Goal: Navigation & Orientation: Go to known website

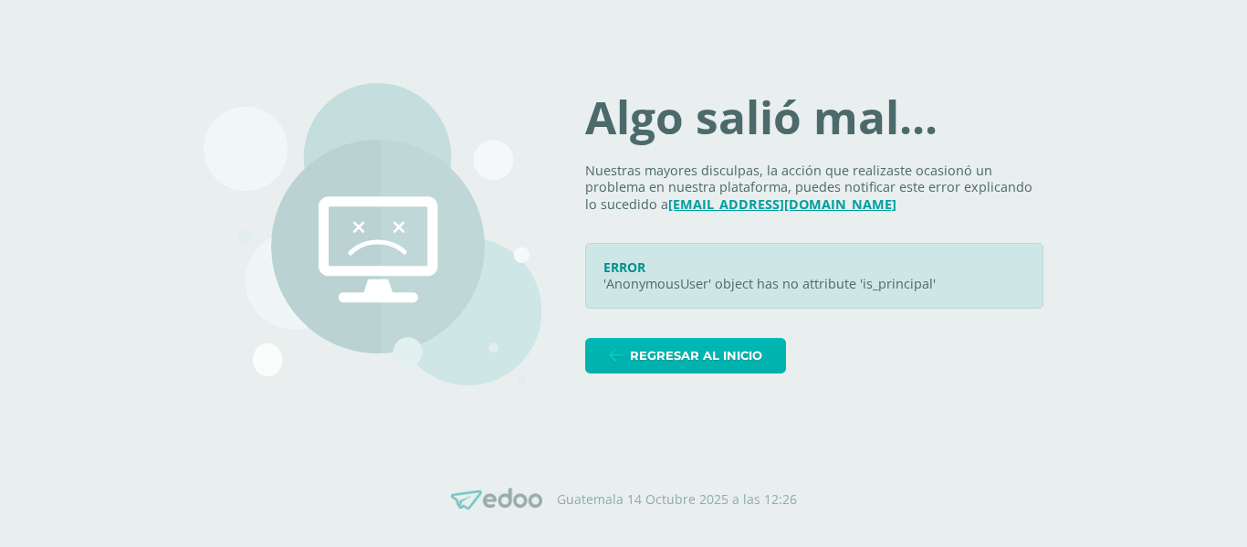
click at [679, 343] on span "Regresar al inicio" at bounding box center [696, 356] width 132 height 34
click at [683, 350] on span "Regresar al inicio" at bounding box center [696, 356] width 132 height 34
click at [672, 347] on span "Regresar al inicio" at bounding box center [696, 356] width 132 height 34
click at [693, 363] on span "Regresar al inicio" at bounding box center [696, 356] width 132 height 34
click at [694, 356] on span "Regresar al inicio" at bounding box center [696, 356] width 132 height 34
